Goal: Task Accomplishment & Management: Use online tool/utility

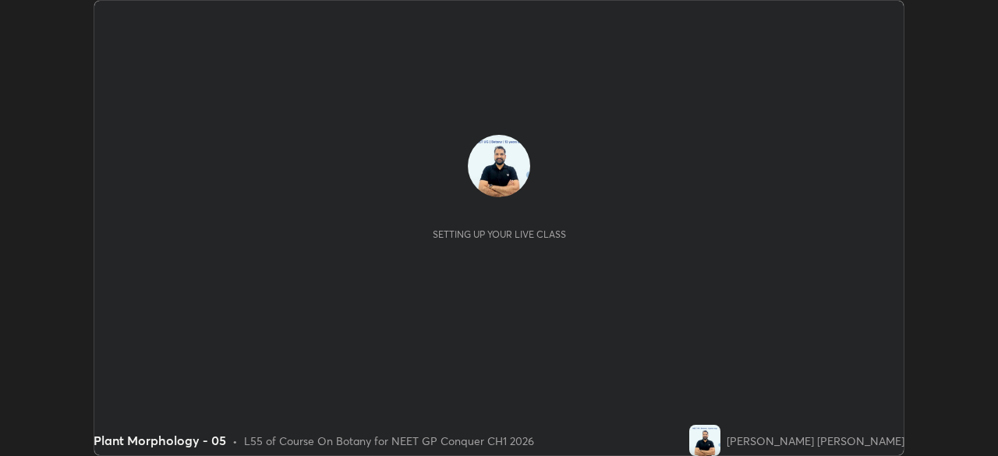
scroll to position [456, 998]
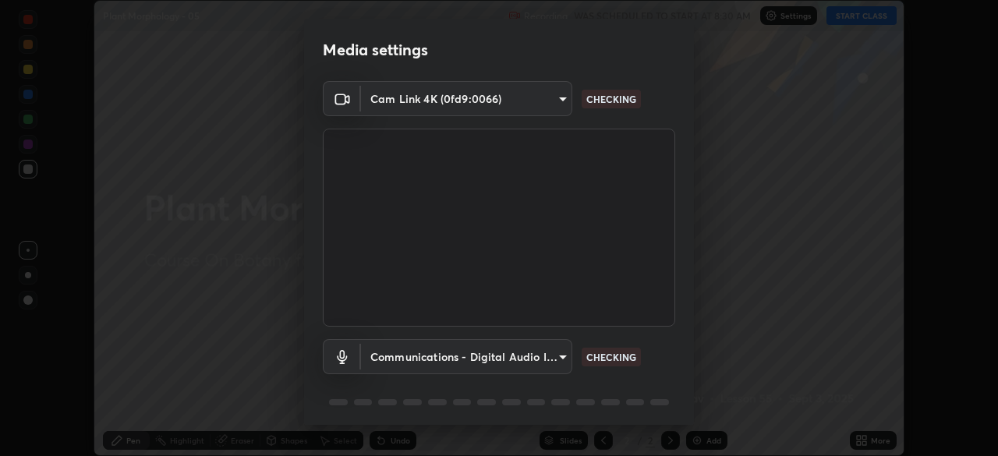
type input "1a0cd2fa9eaecc5464ce661d2c376d4f68bb2a1a8db1c3726163fcb70f995fb6"
type input "communications"
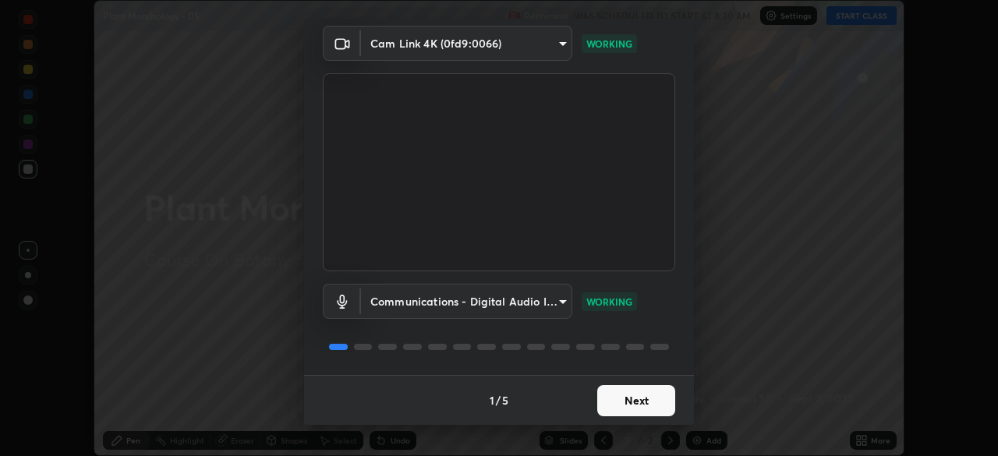
click at [624, 407] on button "Next" at bounding box center [636, 400] width 78 height 31
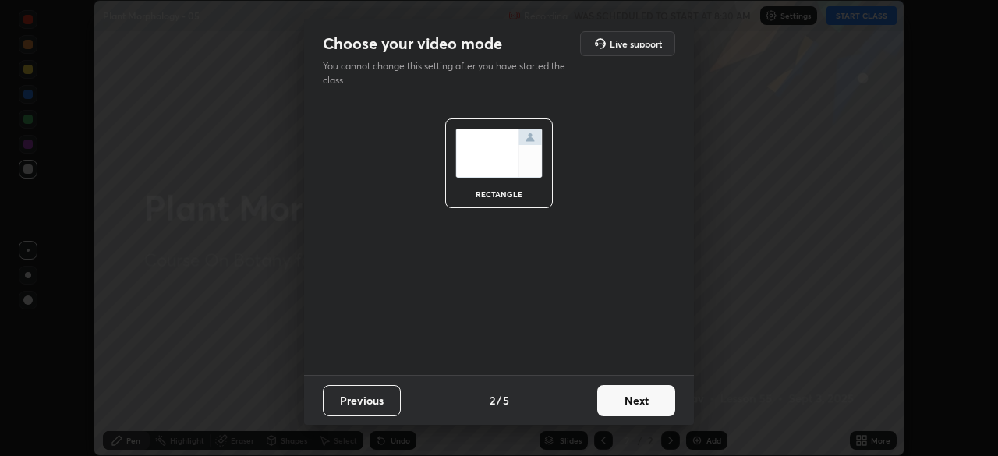
scroll to position [0, 0]
click at [629, 412] on button "Next" at bounding box center [636, 400] width 78 height 31
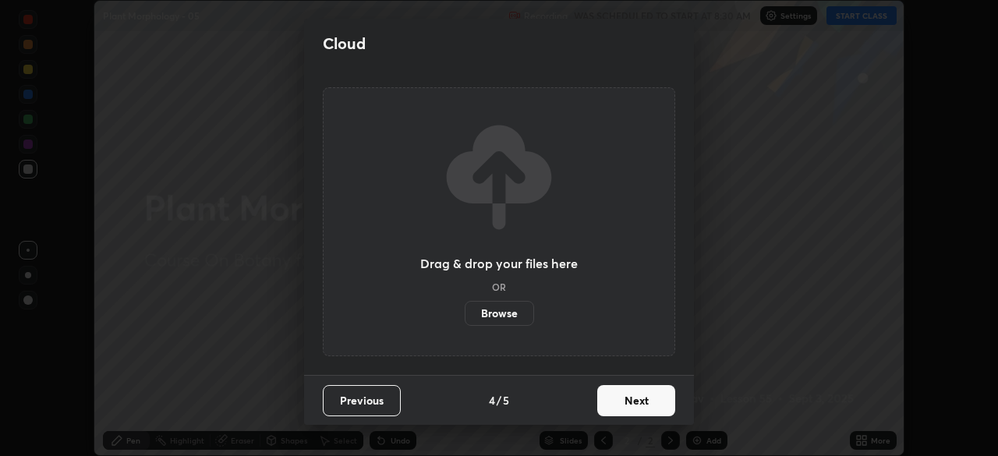
click at [632, 411] on button "Next" at bounding box center [636, 400] width 78 height 31
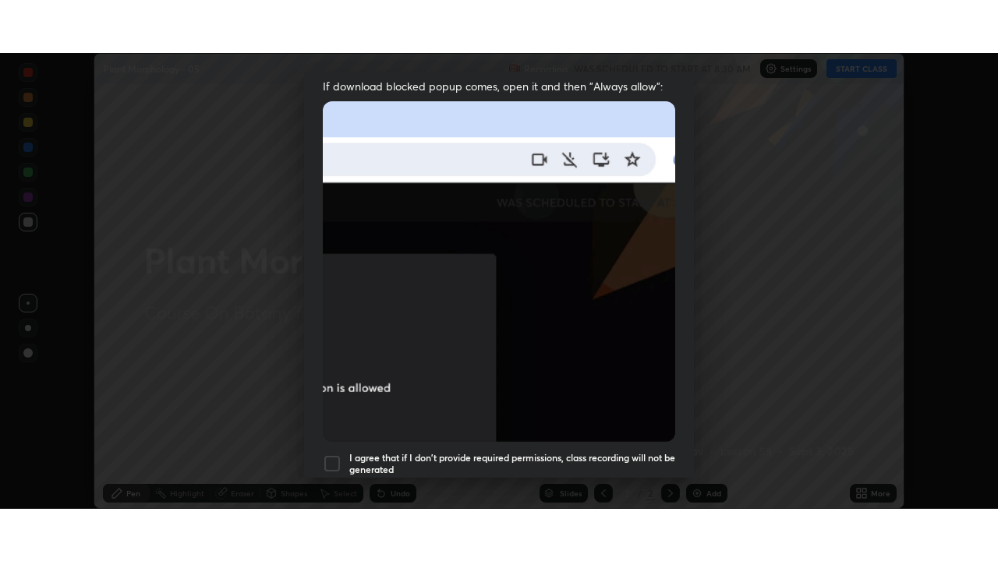
scroll to position [373, 0]
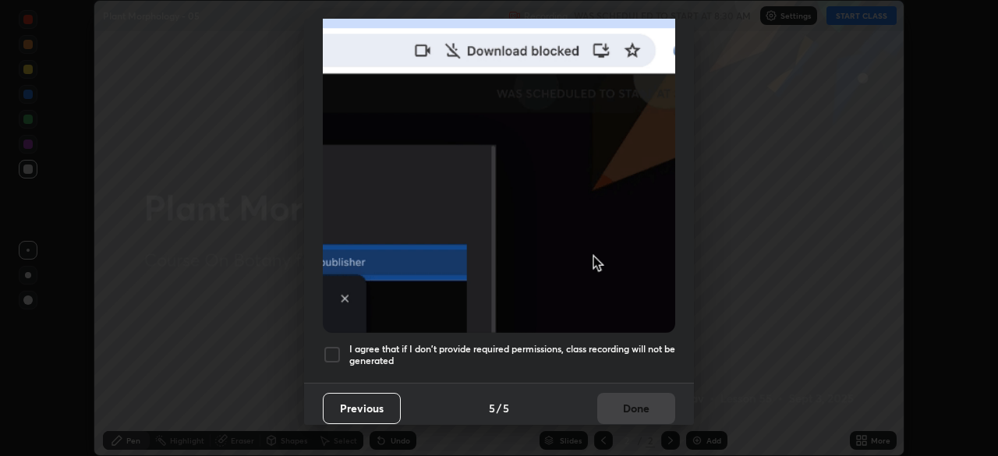
click at [337, 347] on div at bounding box center [332, 354] width 19 height 19
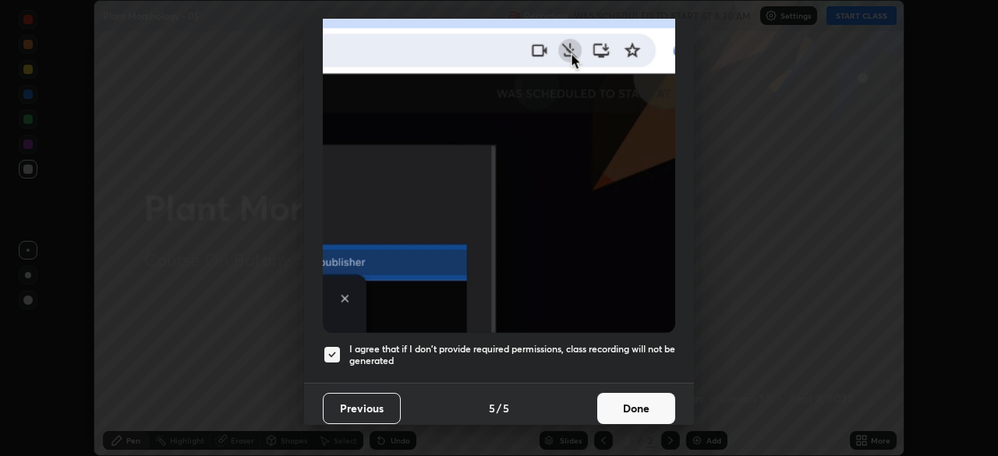
click at [625, 408] on button "Done" at bounding box center [636, 408] width 78 height 31
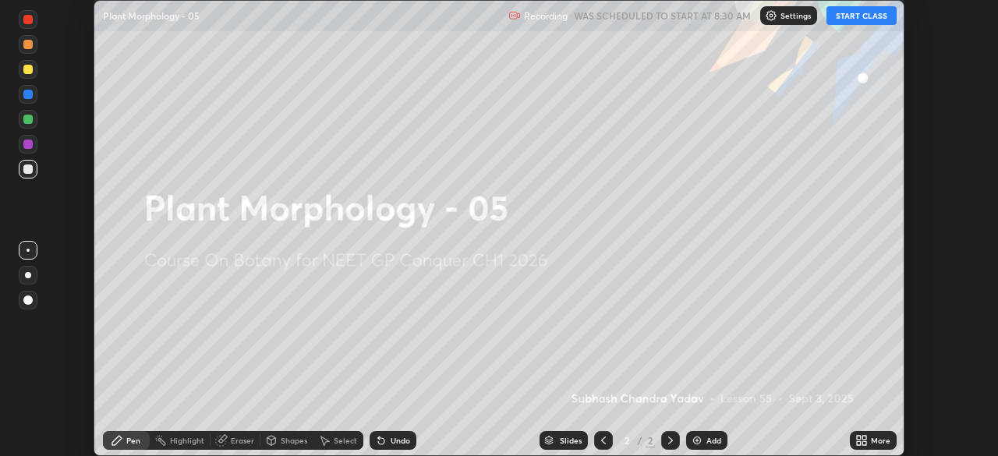
click at [862, 20] on button "START CLASS" at bounding box center [861, 15] width 70 height 19
click at [862, 444] on icon at bounding box center [864, 443] width 4 height 4
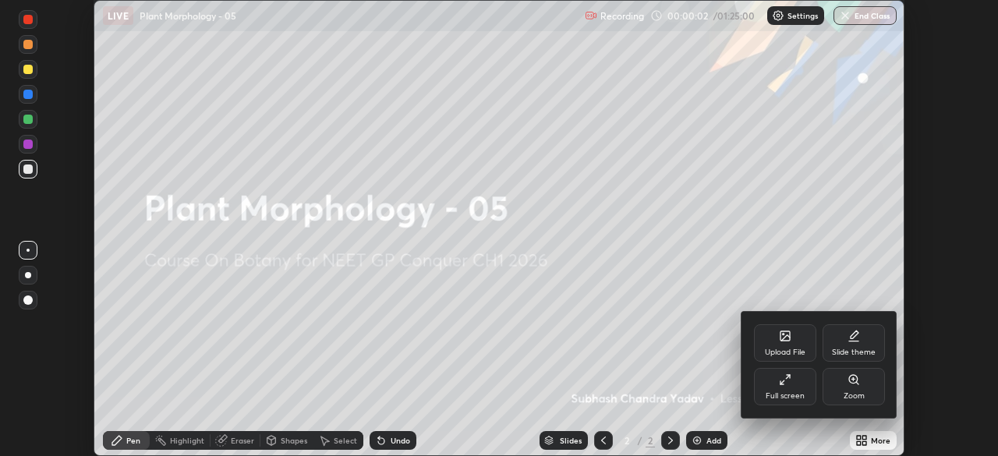
click at [786, 380] on icon at bounding box center [785, 379] width 12 height 12
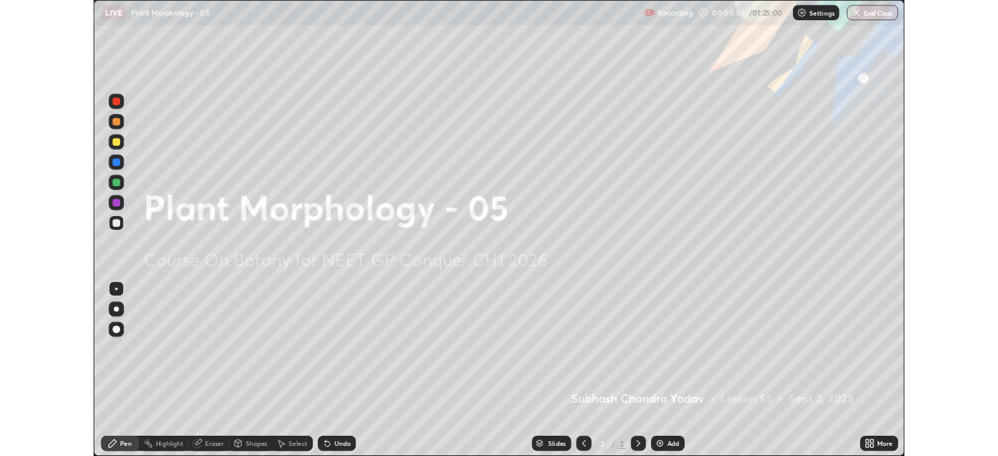
scroll to position [561, 998]
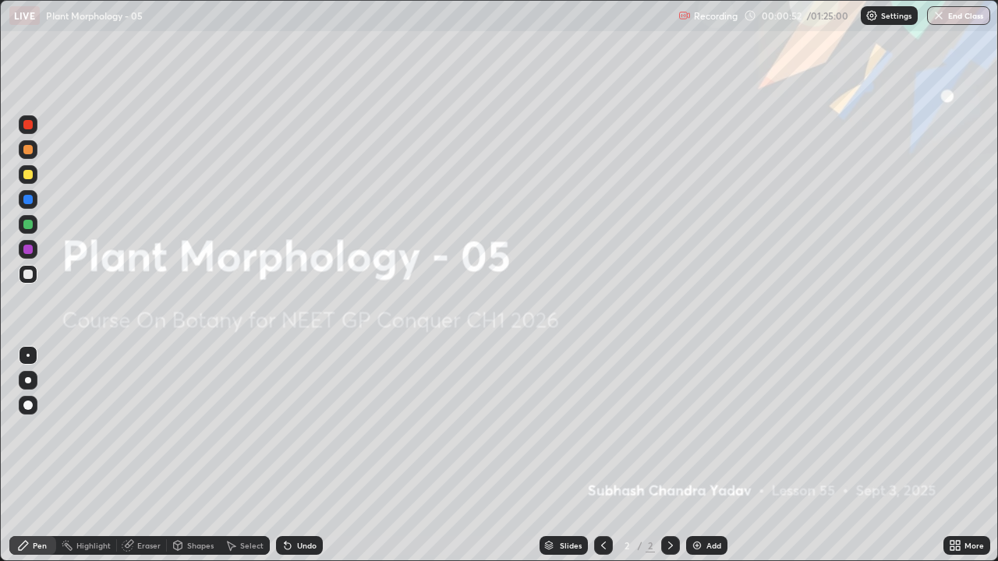
click at [692, 455] on img at bounding box center [697, 546] width 12 height 12
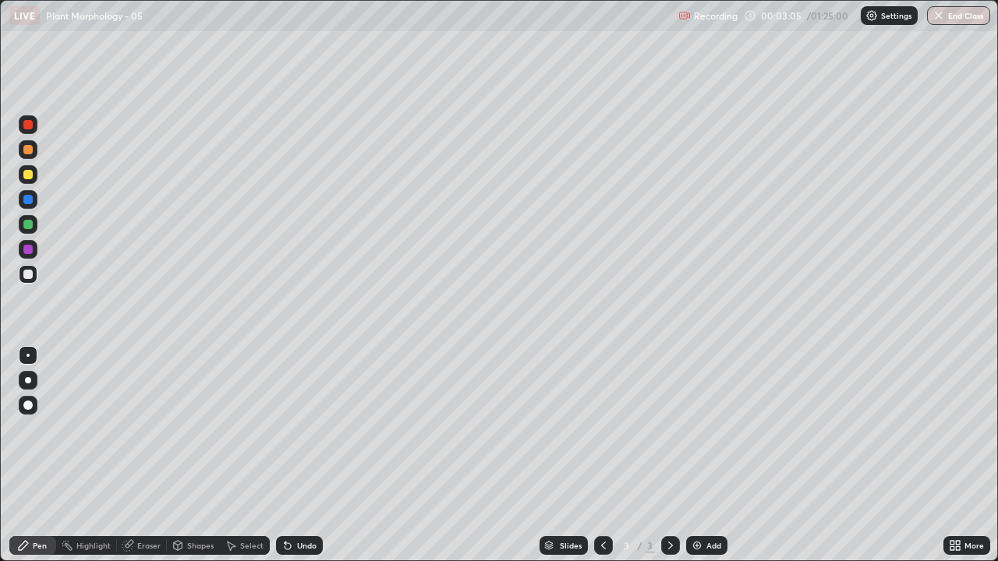
click at [697, 455] on img at bounding box center [697, 546] width 12 height 12
click at [600, 455] on icon at bounding box center [603, 546] width 12 height 12
click at [691, 455] on img at bounding box center [697, 546] width 12 height 12
click at [27, 176] on div at bounding box center [27, 174] width 9 height 9
click at [30, 249] on div at bounding box center [27, 249] width 9 height 9
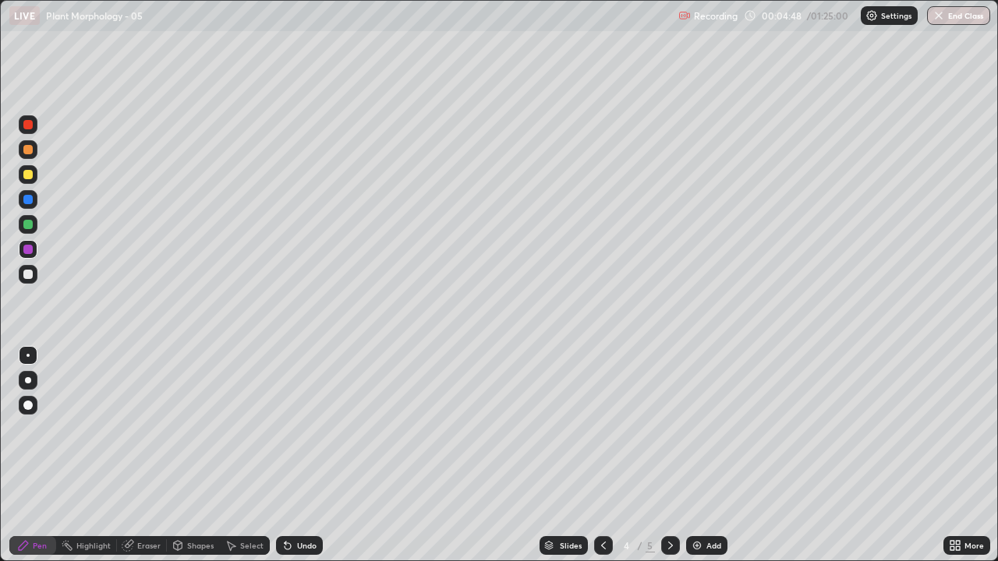
click at [29, 225] on div at bounding box center [27, 224] width 9 height 9
click at [955, 455] on icon at bounding box center [955, 546] width 12 height 12
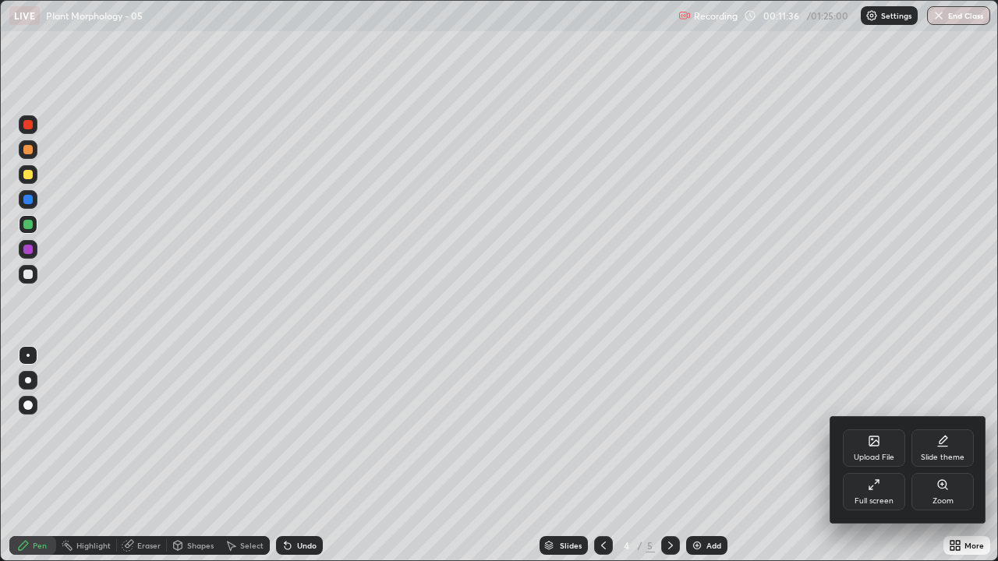
click at [873, 455] on icon at bounding box center [874, 485] width 12 height 12
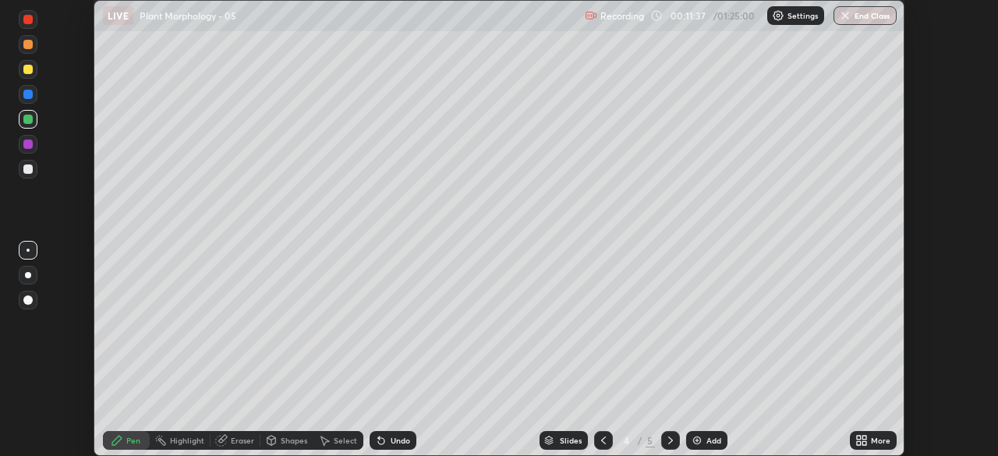
scroll to position [77509, 76967]
click at [692, 436] on img at bounding box center [697, 440] width 12 height 12
click at [27, 71] on div at bounding box center [27, 69] width 9 height 9
click at [696, 440] on img at bounding box center [697, 440] width 12 height 12
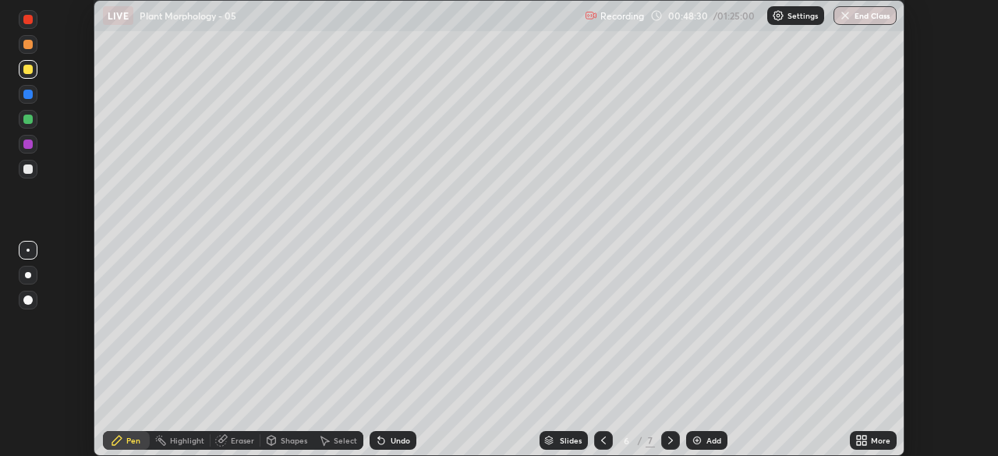
click at [29, 119] on div at bounding box center [27, 119] width 9 height 9
click at [692, 438] on img at bounding box center [697, 440] width 12 height 12
click at [31, 121] on div at bounding box center [27, 119] width 9 height 9
click at [31, 175] on div at bounding box center [28, 169] width 19 height 19
click at [34, 73] on div at bounding box center [28, 69] width 19 height 19
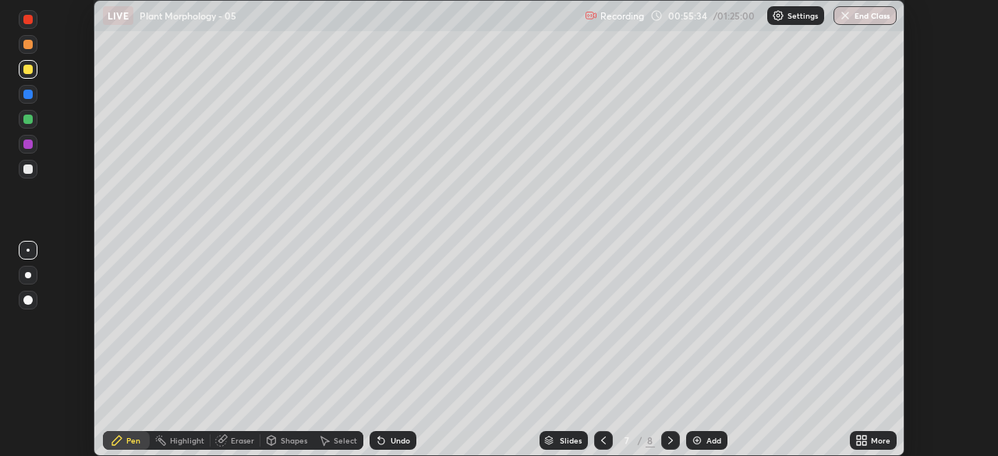
click at [30, 148] on div at bounding box center [27, 144] width 9 height 9
click at [30, 122] on div at bounding box center [27, 119] width 9 height 9
click at [29, 44] on div at bounding box center [27, 44] width 9 height 9
click at [32, 27] on div at bounding box center [28, 19] width 19 height 19
click at [28, 69] on div at bounding box center [27, 69] width 9 height 9
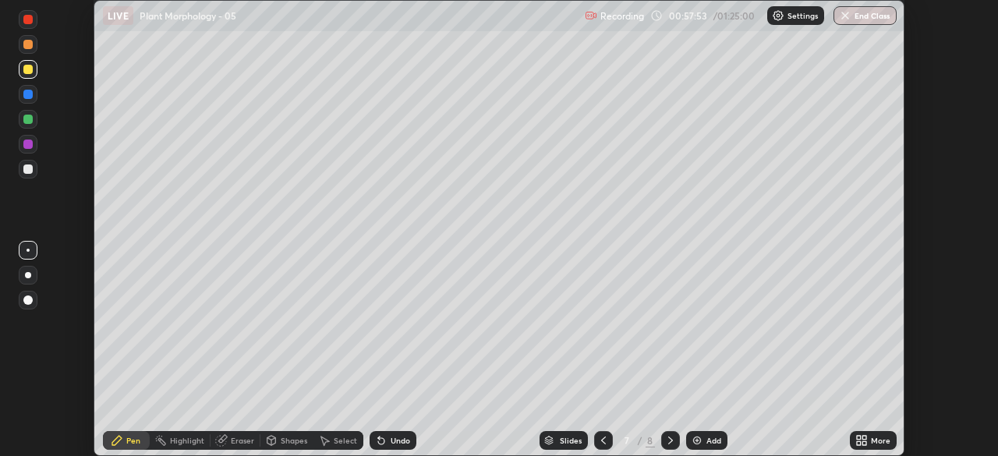
click at [28, 92] on div at bounding box center [27, 94] width 9 height 9
click at [692, 439] on img at bounding box center [697, 440] width 12 height 12
click at [27, 118] on div at bounding box center [27, 119] width 9 height 9
click at [26, 147] on div at bounding box center [27, 144] width 9 height 9
click at [25, 173] on div at bounding box center [28, 169] width 19 height 19
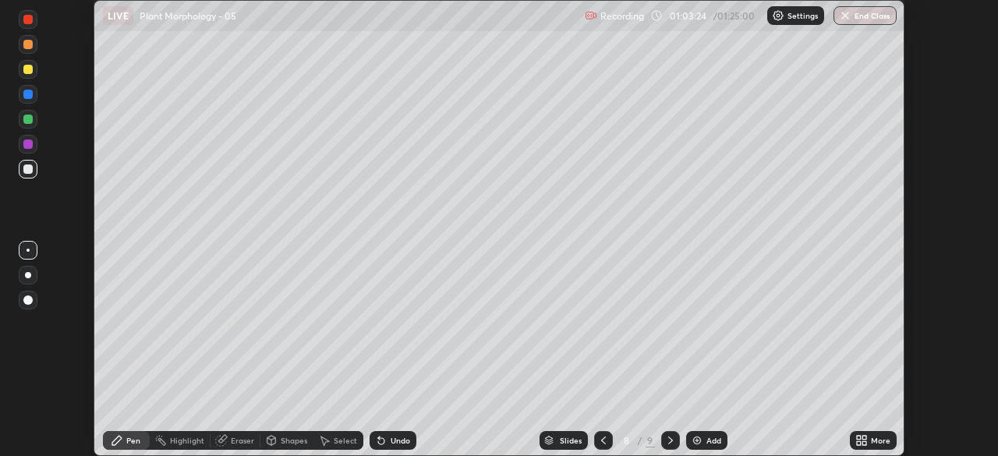
click at [24, 73] on div at bounding box center [27, 69] width 9 height 9
click at [243, 447] on div "Eraser" at bounding box center [236, 440] width 50 height 19
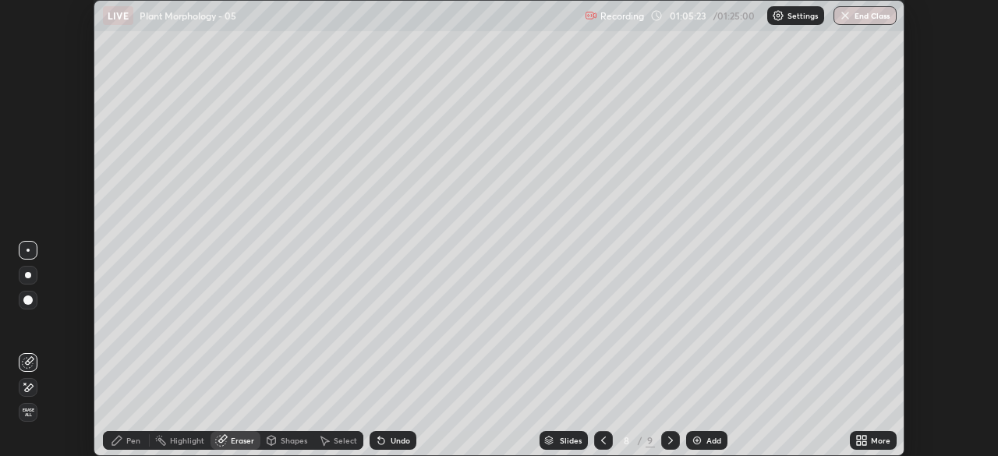
click at [139, 444] on div "Pen" at bounding box center [133, 441] width 14 height 8
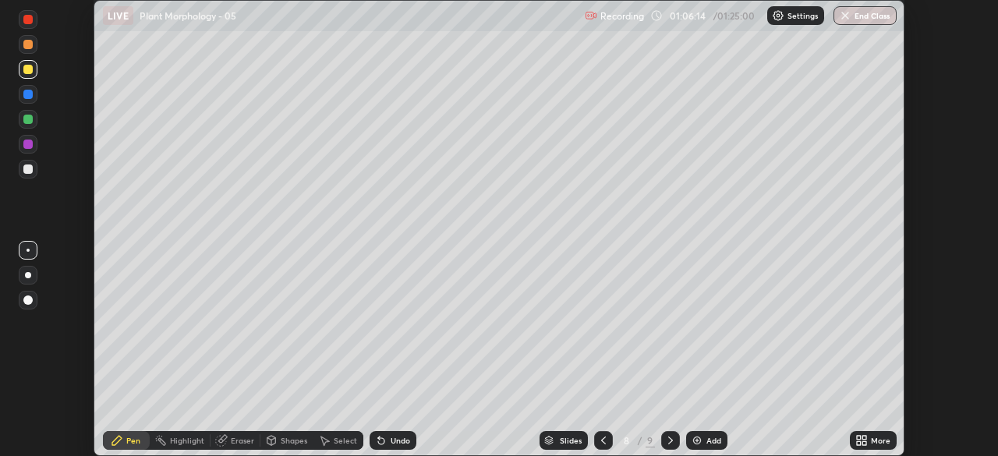
click at [33, 44] on div at bounding box center [28, 44] width 19 height 19
click at [0, 287] on div "Setting up your live class" at bounding box center [499, 228] width 998 height 456
